Goal: Find specific page/section: Find specific page/section

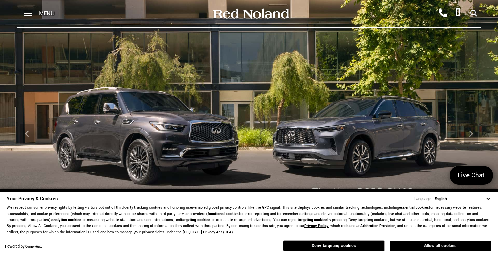
click at [438, 243] on button "Allow all cookies" at bounding box center [441, 245] width 102 height 10
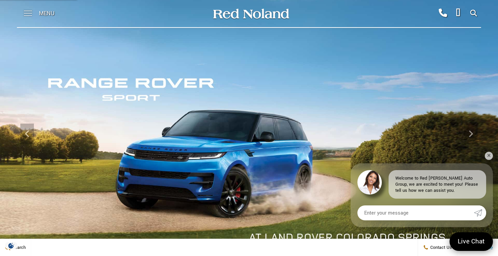
click at [27, 11] on span at bounding box center [28, 11] width 8 height 1
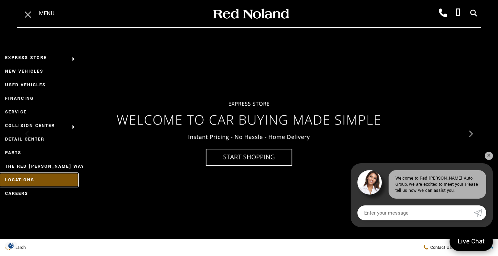
click at [16, 181] on link "Locations" at bounding box center [39, 180] width 78 height 14
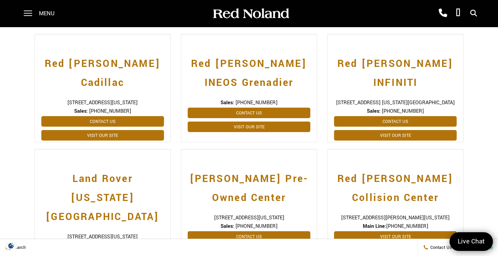
scroll to position [189, 0]
